Goal: Task Accomplishment & Management: Use online tool/utility

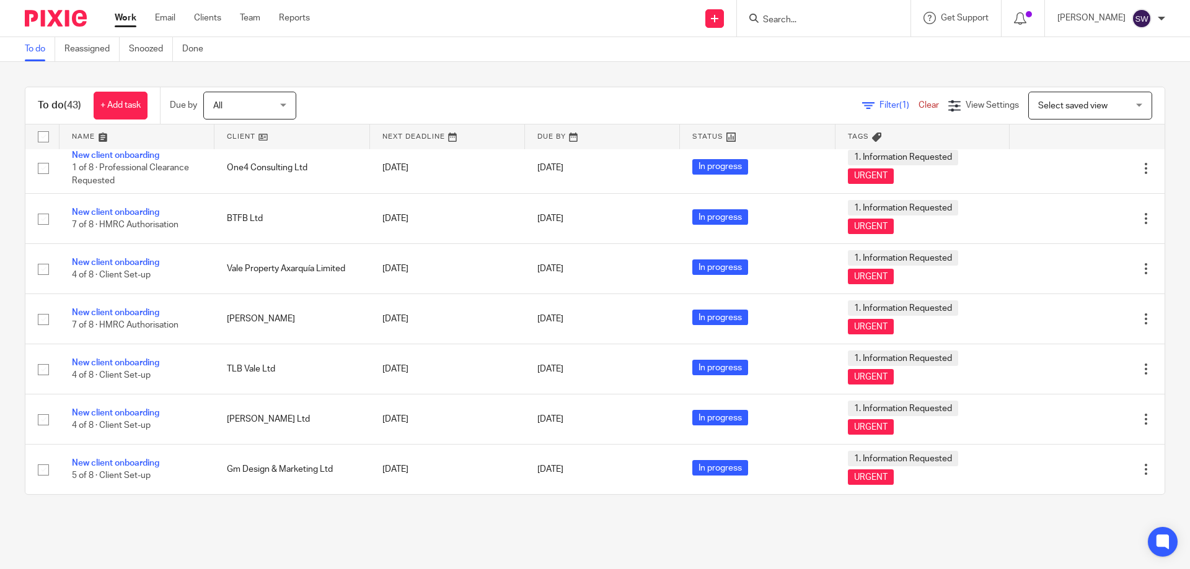
scroll to position [1425, 0]
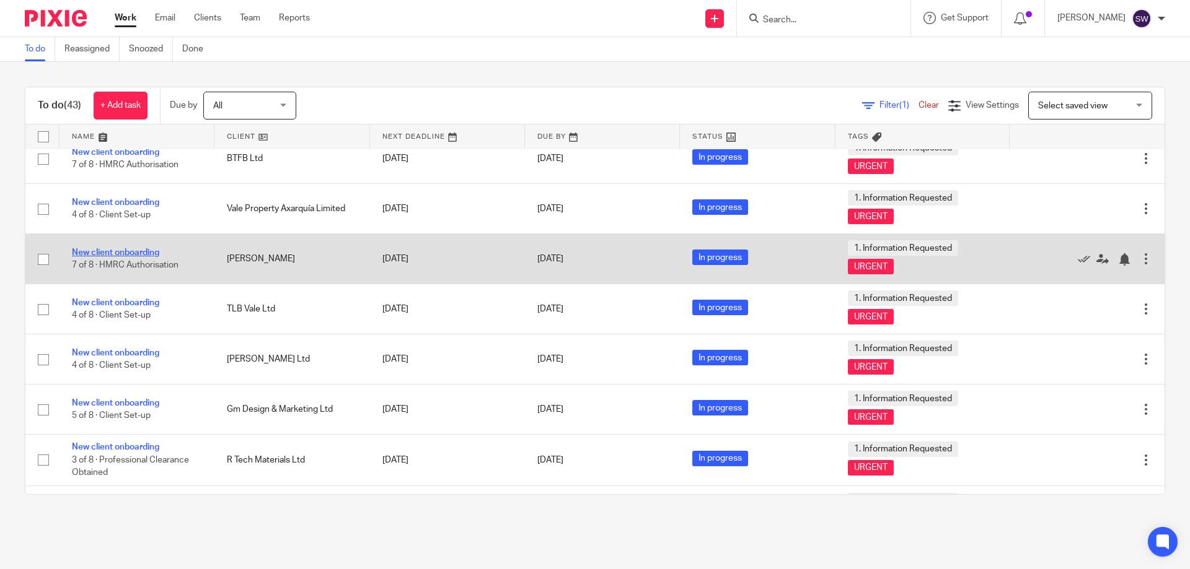
click at [112, 248] on link "New client onboarding" at bounding box center [115, 252] width 87 height 9
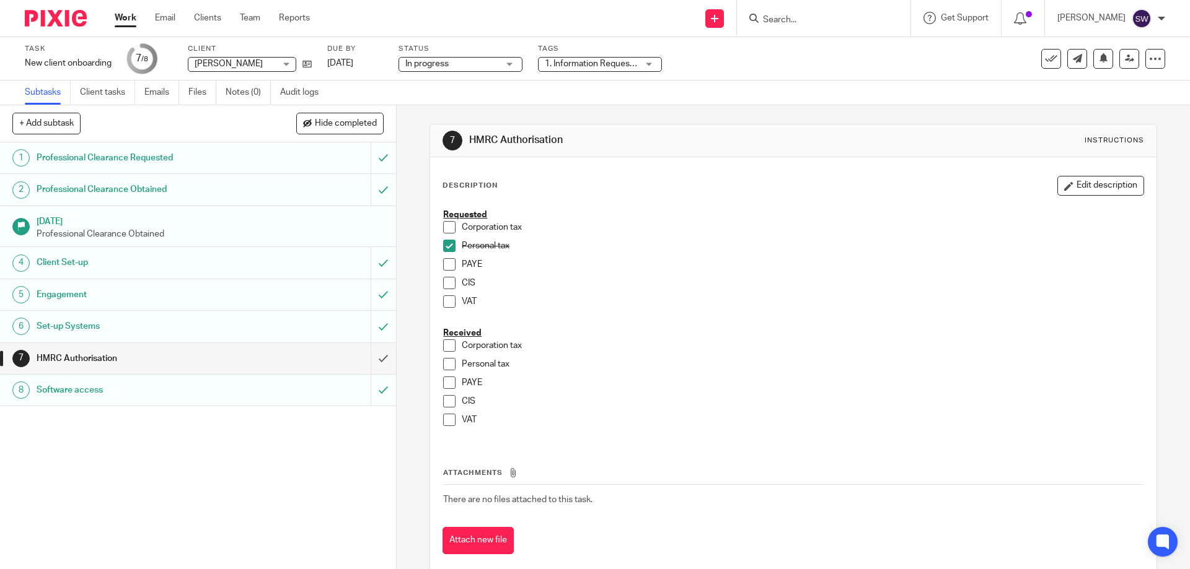
click at [447, 363] on span at bounding box center [449, 364] width 12 height 12
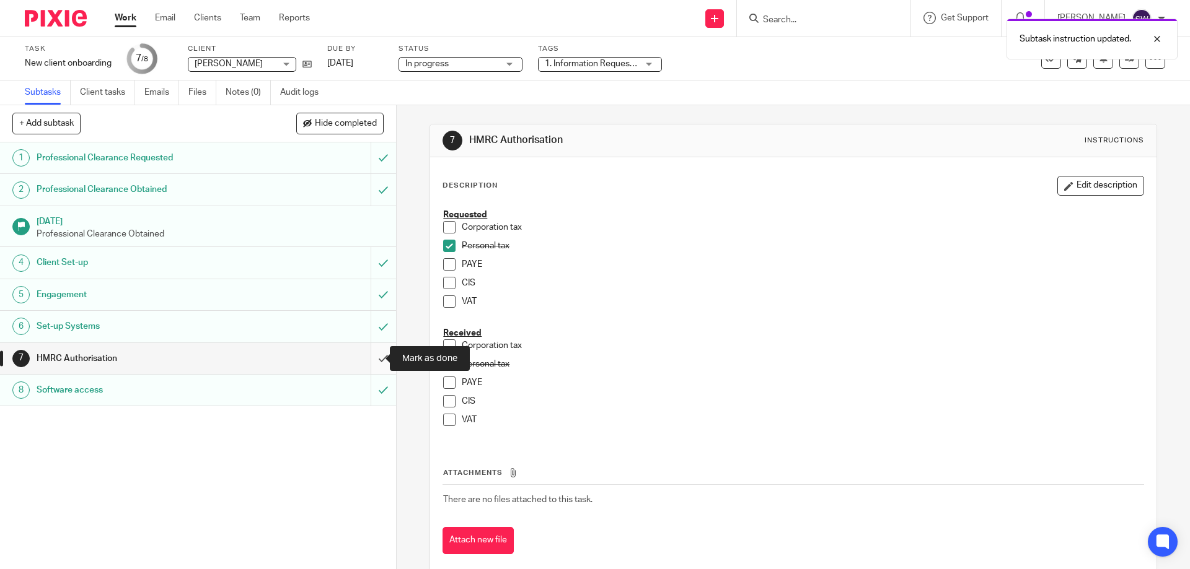
click at [374, 361] on input "submit" at bounding box center [198, 358] width 396 height 31
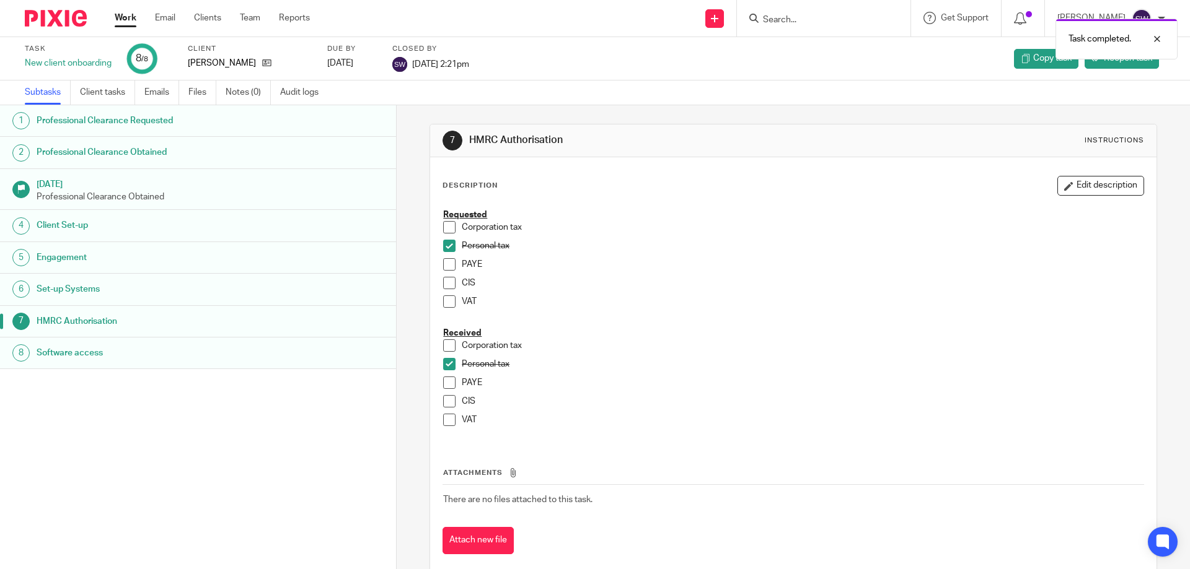
click at [126, 15] on link "Work" at bounding box center [126, 18] width 22 height 12
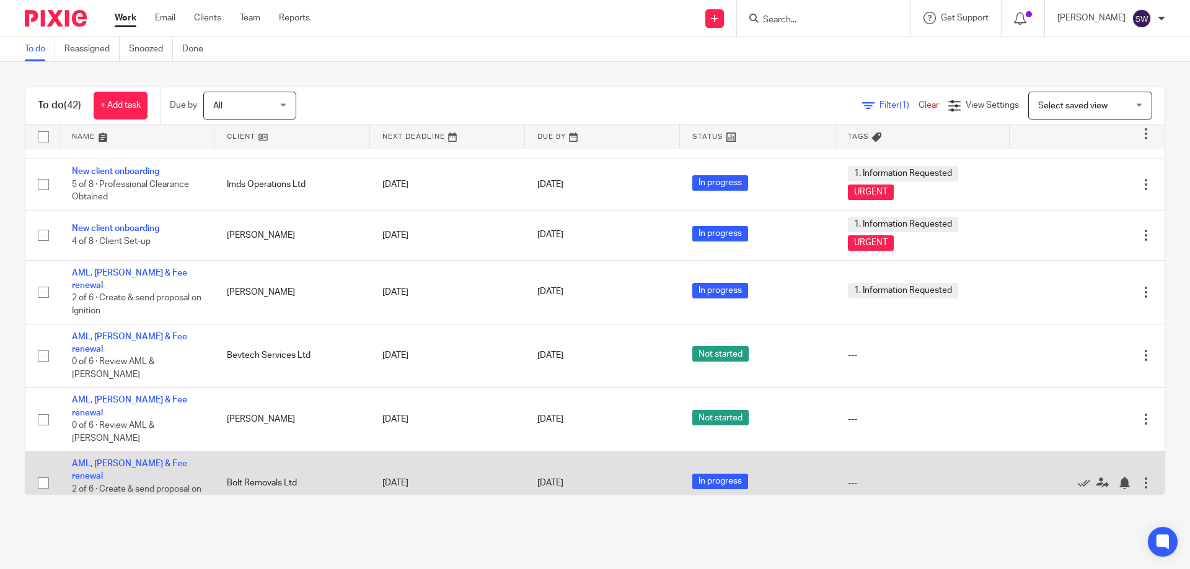
scroll to position [1753, 0]
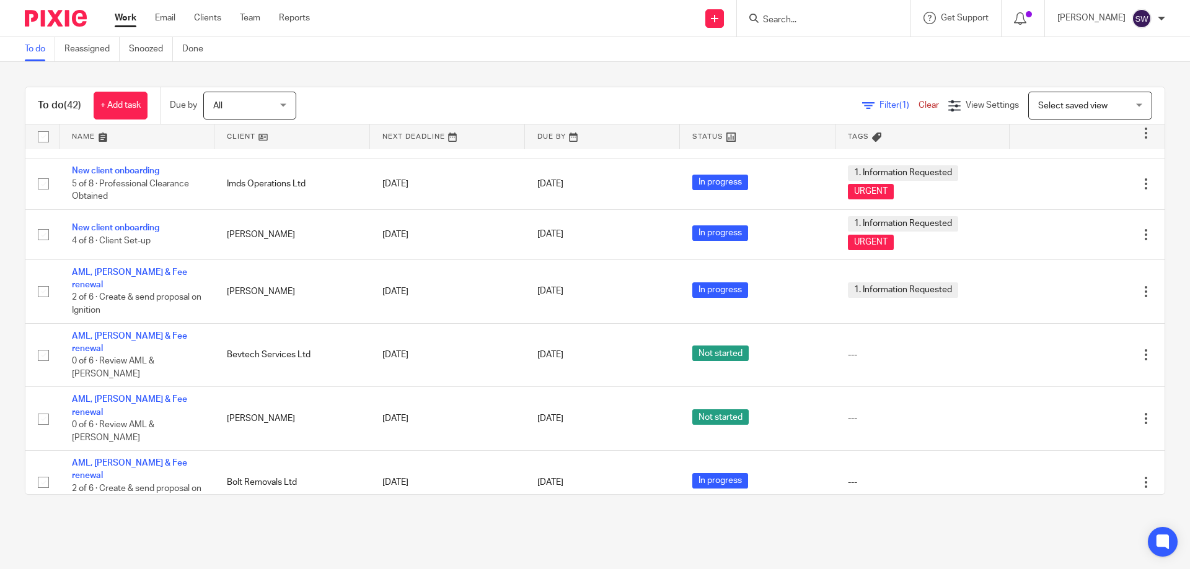
click at [141, 523] on link "New client onboarding" at bounding box center [115, 527] width 87 height 9
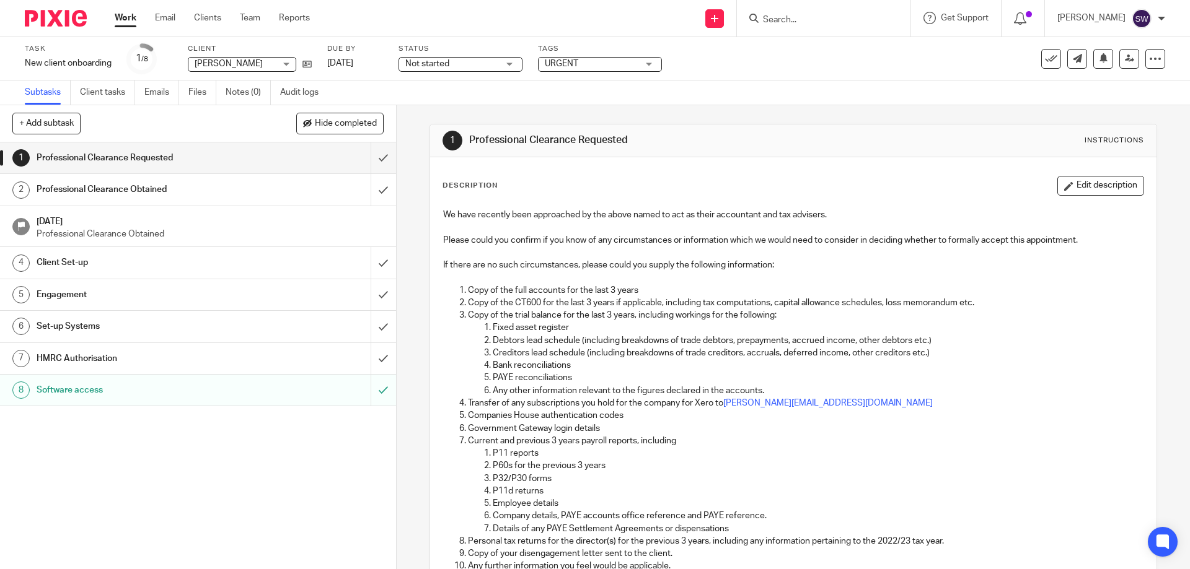
click at [509, 62] on div "Not started Not started" at bounding box center [460, 64] width 124 height 15
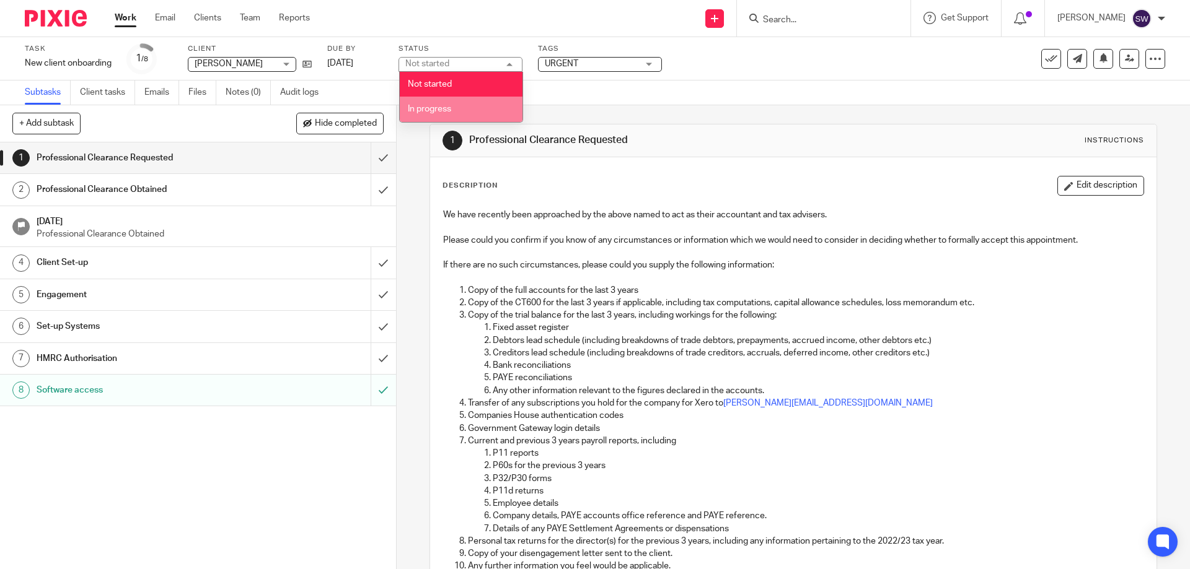
click at [468, 105] on li "In progress" at bounding box center [461, 109] width 123 height 25
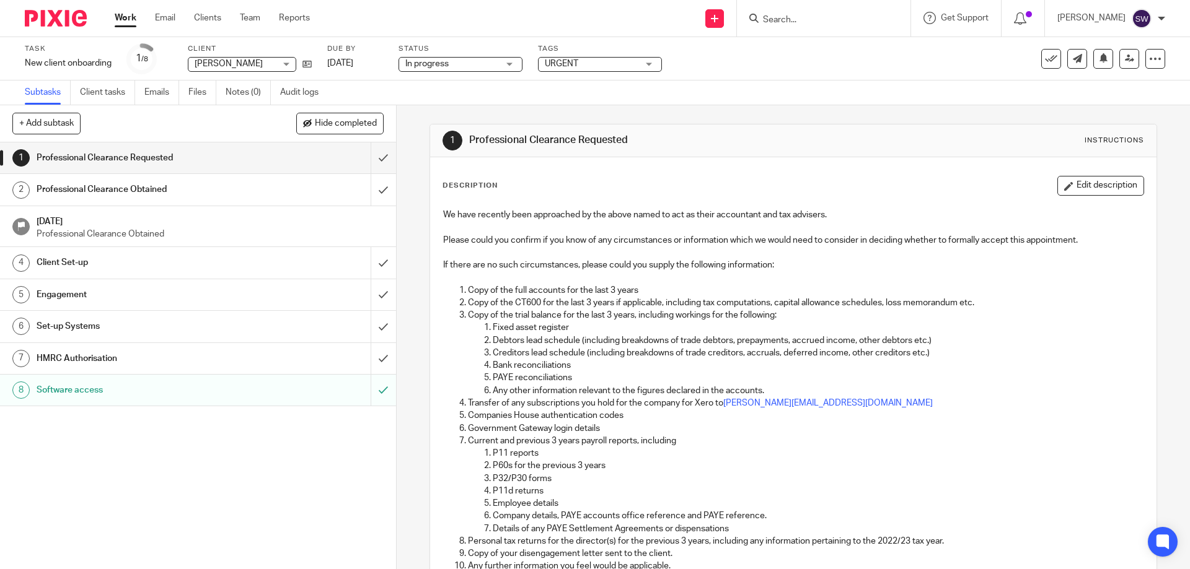
click at [605, 65] on span "URGENT" at bounding box center [591, 64] width 93 height 13
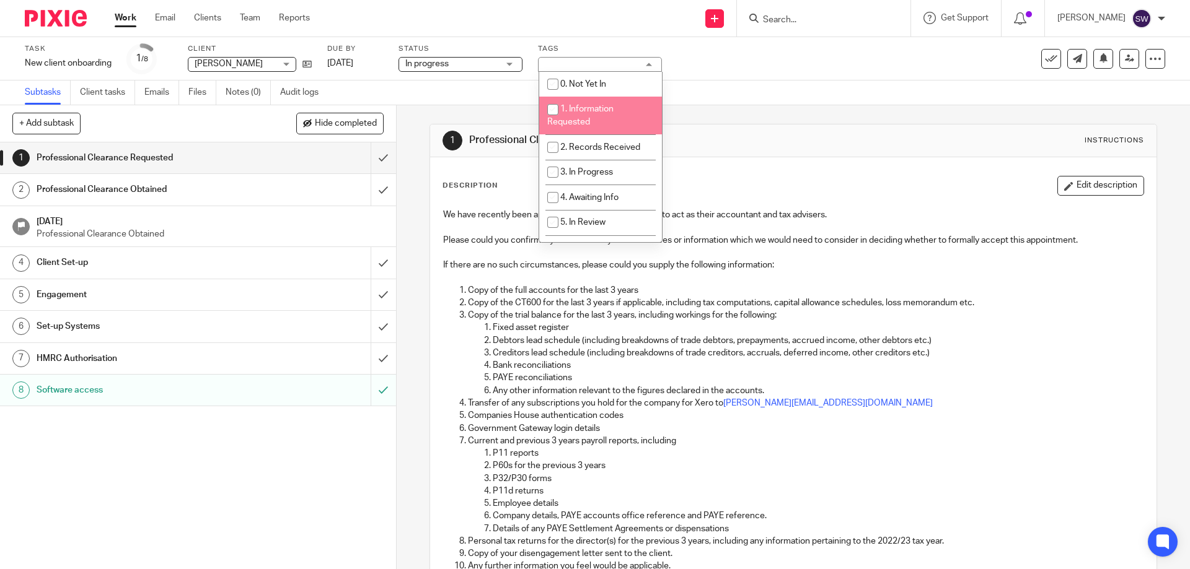
click at [587, 108] on span "1. Information Requested" at bounding box center [580, 116] width 66 height 22
checkbox input "true"
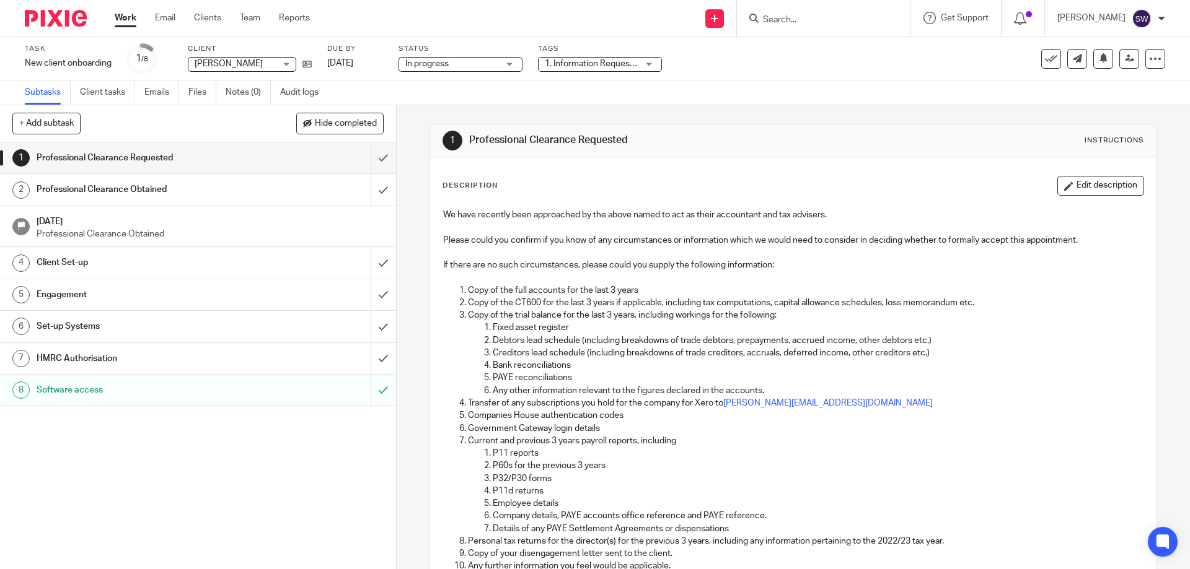
click at [125, 17] on link "Work" at bounding box center [126, 18] width 22 height 12
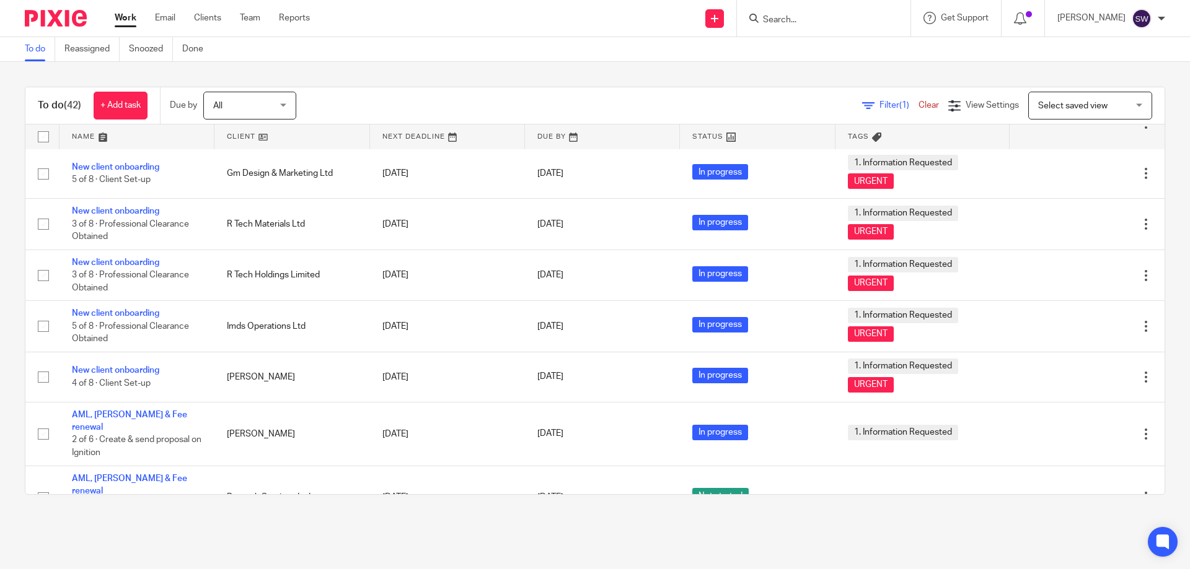
scroll to position [1753, 0]
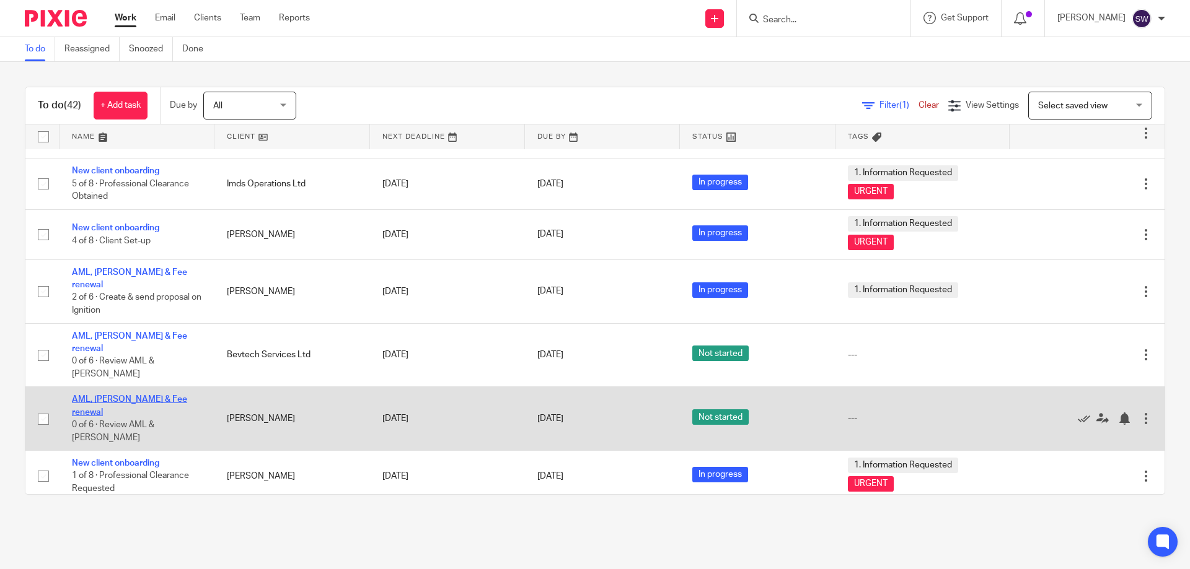
click at [131, 395] on link "AML, [PERSON_NAME] & Fee renewal" at bounding box center [129, 405] width 115 height 21
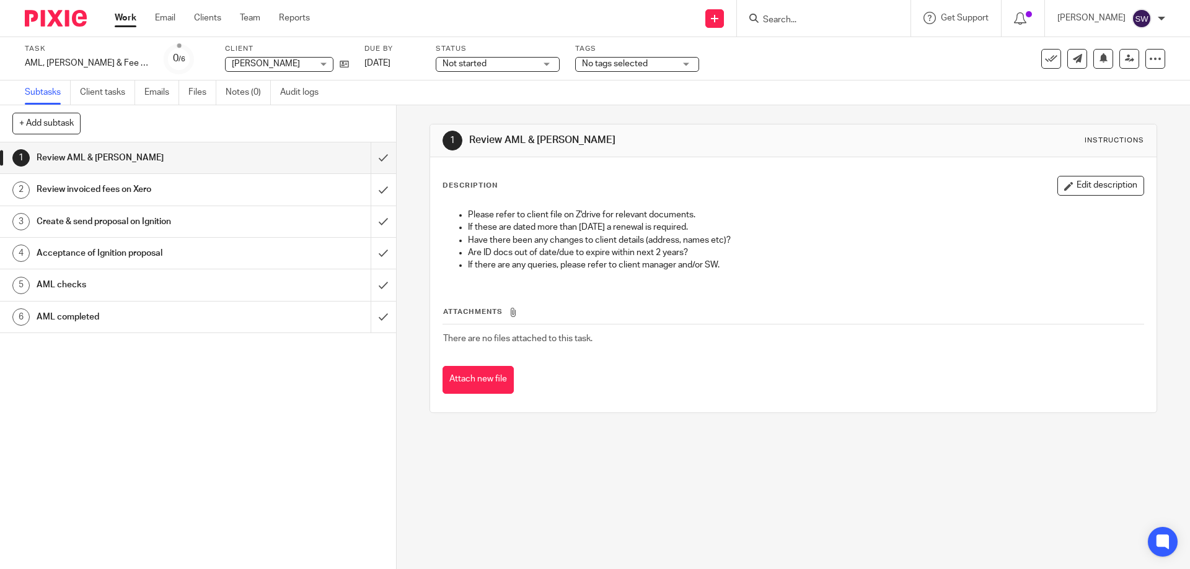
click at [478, 62] on span "Not started" at bounding box center [488, 64] width 93 height 13
click at [456, 108] on span "In progress" at bounding box center [434, 109] width 43 height 9
click at [655, 60] on div "No tags selected" at bounding box center [637, 64] width 124 height 15
click at [123, 17] on link "Work" at bounding box center [126, 18] width 22 height 12
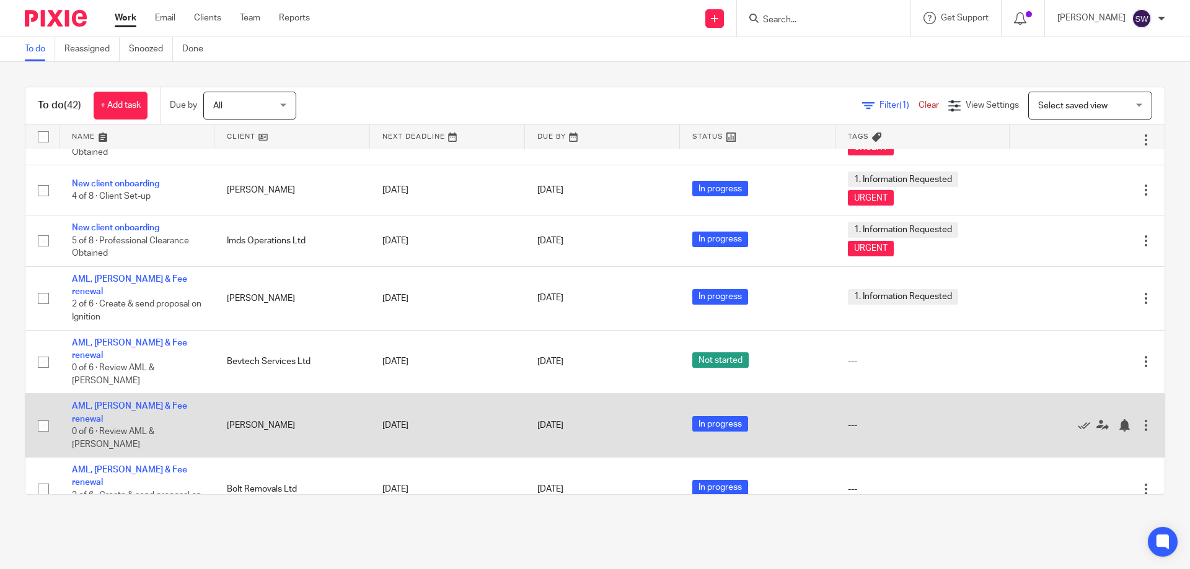
scroll to position [1753, 0]
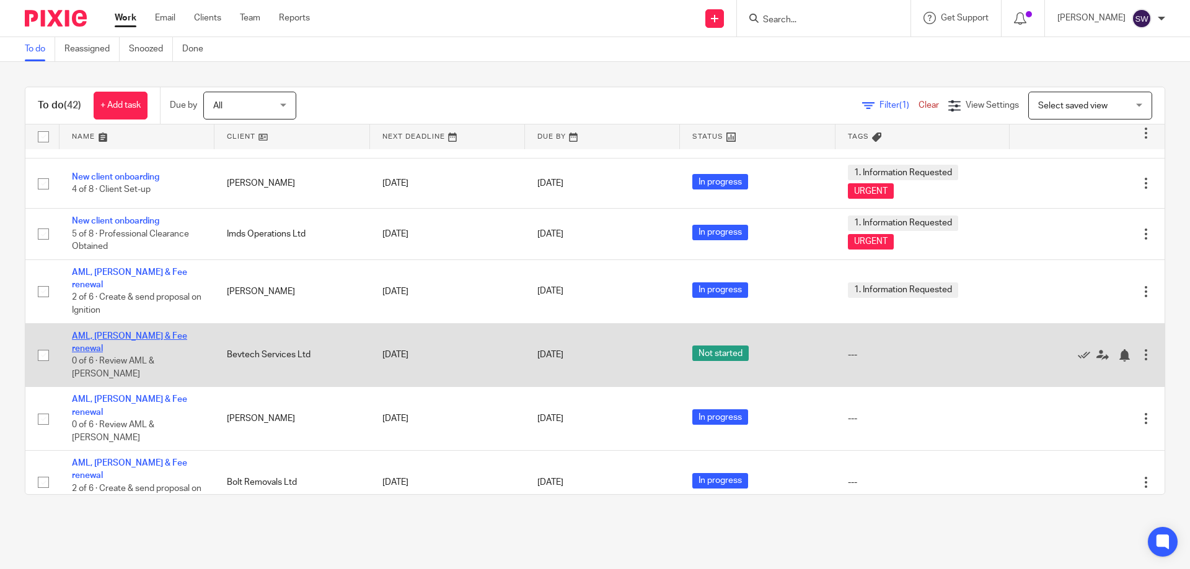
click at [133, 332] on link "AML, [PERSON_NAME] & Fee renewal" at bounding box center [129, 342] width 115 height 21
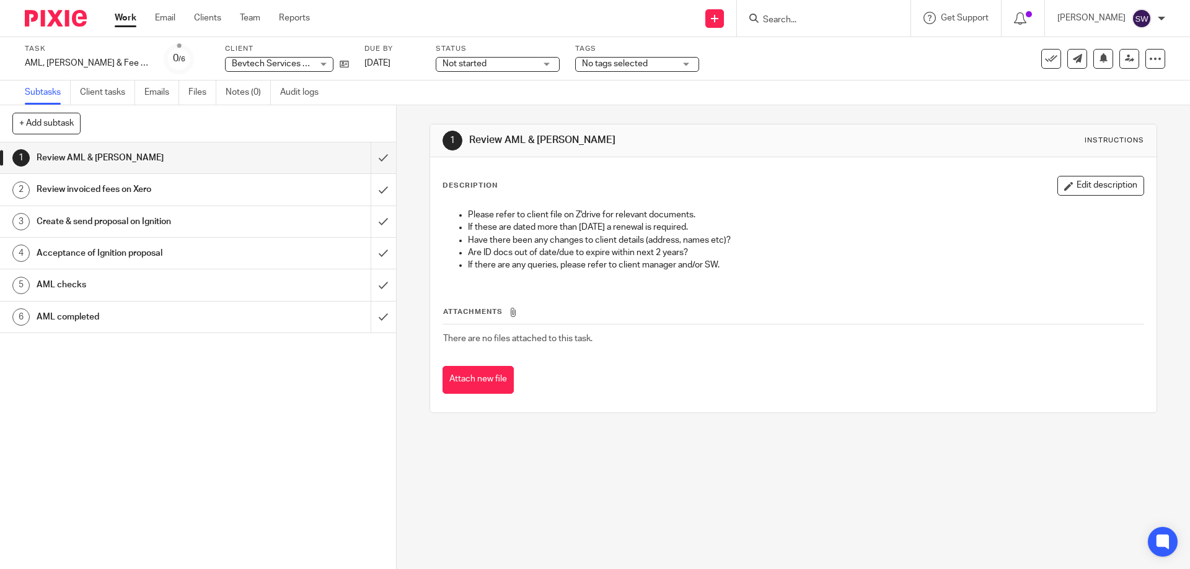
click at [455, 65] on span "Not started" at bounding box center [464, 63] width 44 height 9
click at [450, 110] on span "In progress" at bounding box center [434, 109] width 43 height 9
click at [125, 22] on link "Work" at bounding box center [126, 18] width 22 height 12
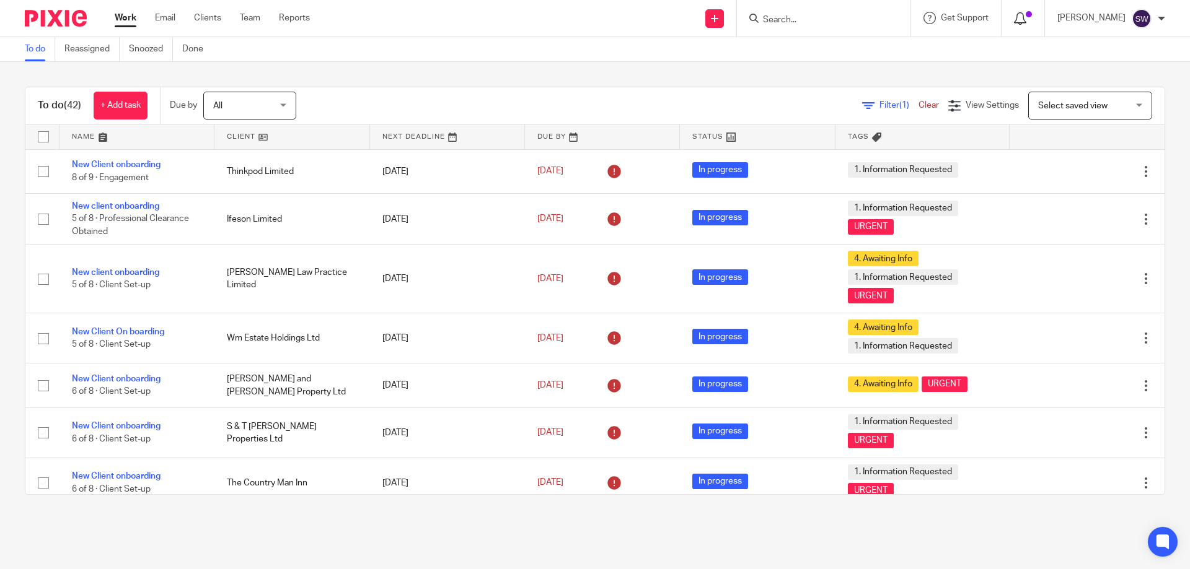
click at [1026, 19] on icon at bounding box center [1020, 18] width 12 height 12
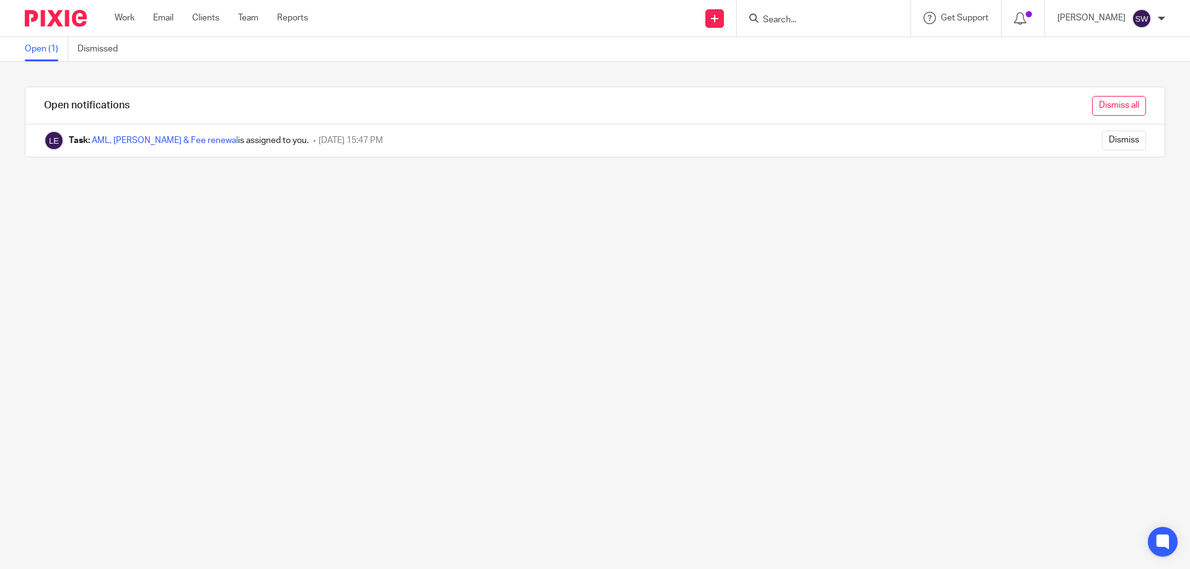
click at [1118, 106] on input "Dismiss all" at bounding box center [1119, 106] width 54 height 20
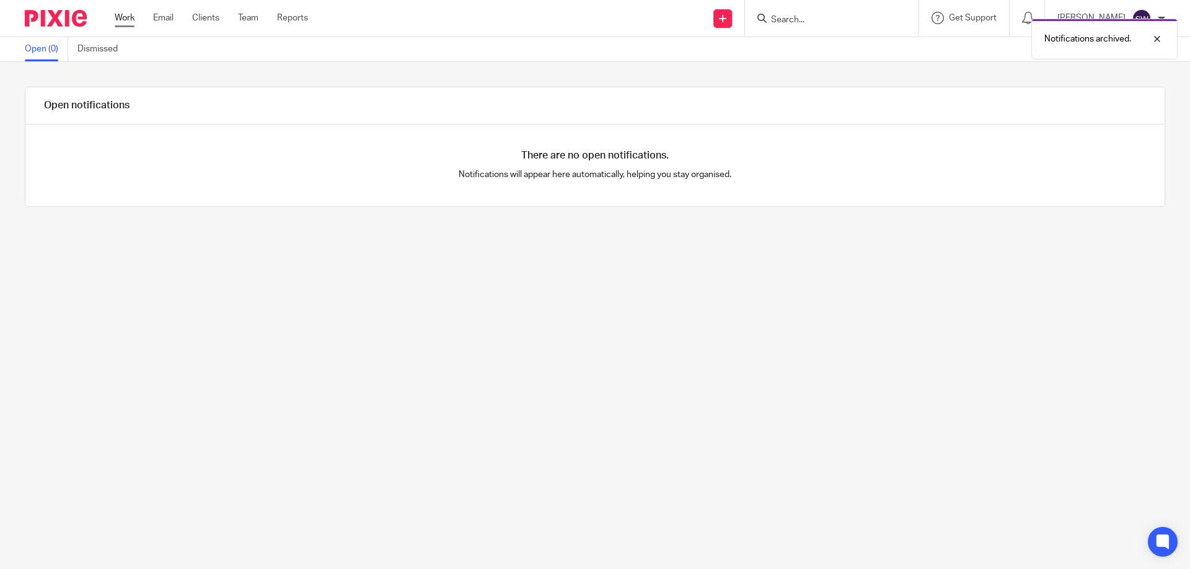
click at [121, 15] on link "Work" at bounding box center [125, 18] width 20 height 12
